Goal: Task Accomplishment & Management: Manage account settings

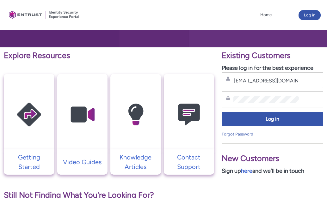
click at [248, 133] on link "Forgot Password" at bounding box center [237, 134] width 32 height 5
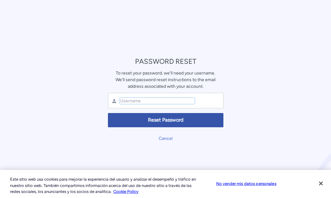
click at [162, 101] on input "text" at bounding box center [157, 101] width 75 height 6
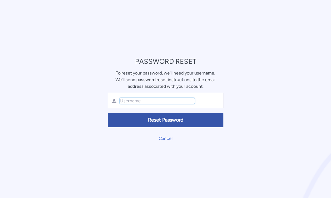
click at [162, 101] on input "text" at bounding box center [157, 101] width 75 height 6
click at [162, 100] on input "text" at bounding box center [157, 101] width 75 height 6
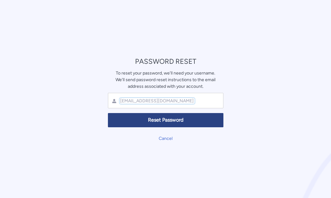
type input "[EMAIL_ADDRESS][DOMAIN_NAME]"
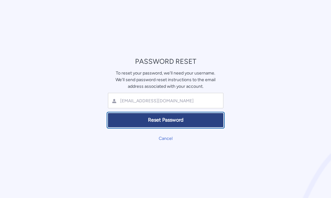
click at [174, 122] on span "Reset Password" at bounding box center [165, 120] width 107 height 7
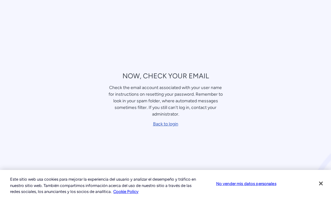
click at [172, 122] on link "Back to login" at bounding box center [165, 123] width 25 height 5
